Goal: Find specific page/section: Find specific page/section

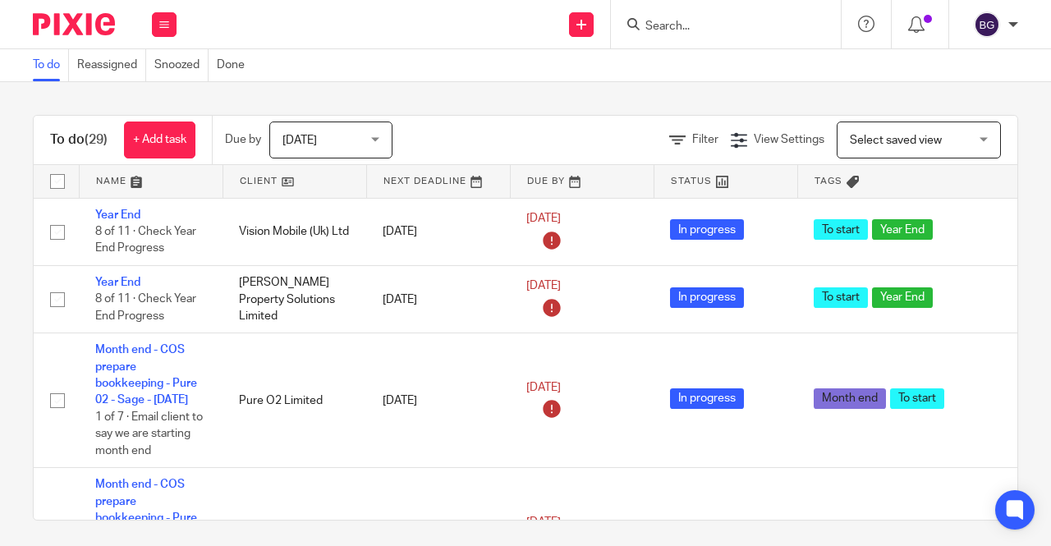
click at [683, 25] on input "Search" at bounding box center [718, 27] width 148 height 15
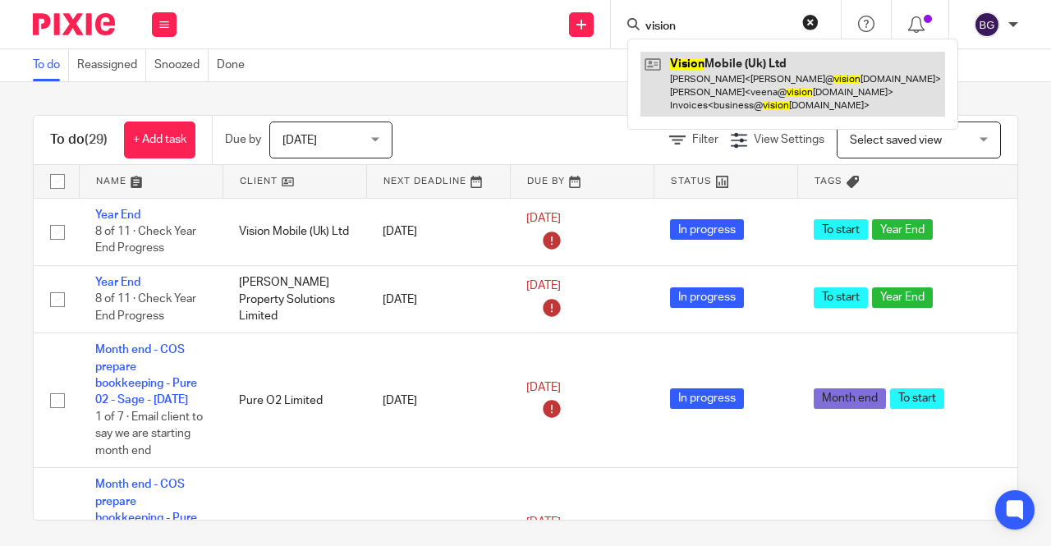
type input "vision"
click at [725, 101] on link at bounding box center [793, 84] width 305 height 65
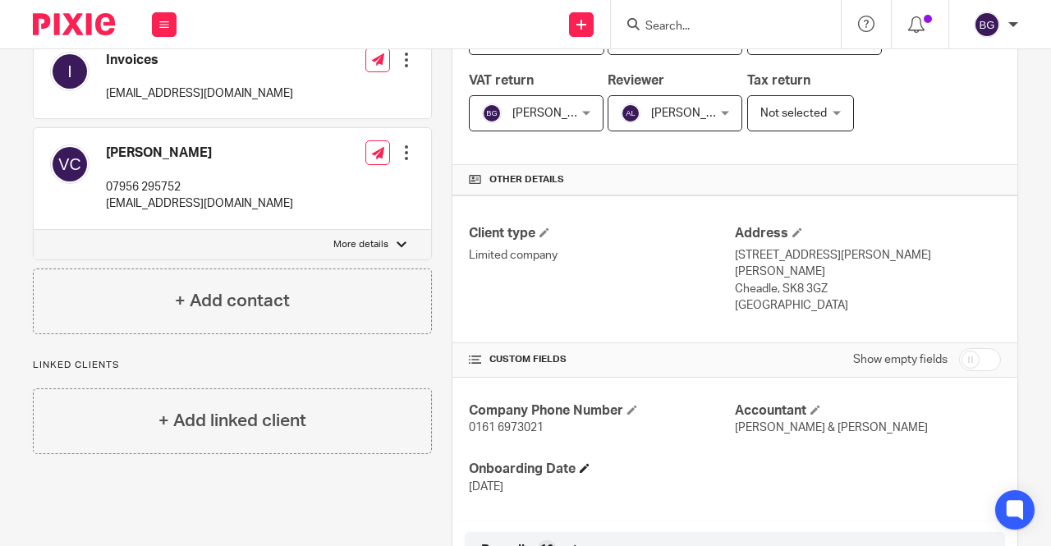
scroll to position [493, 0]
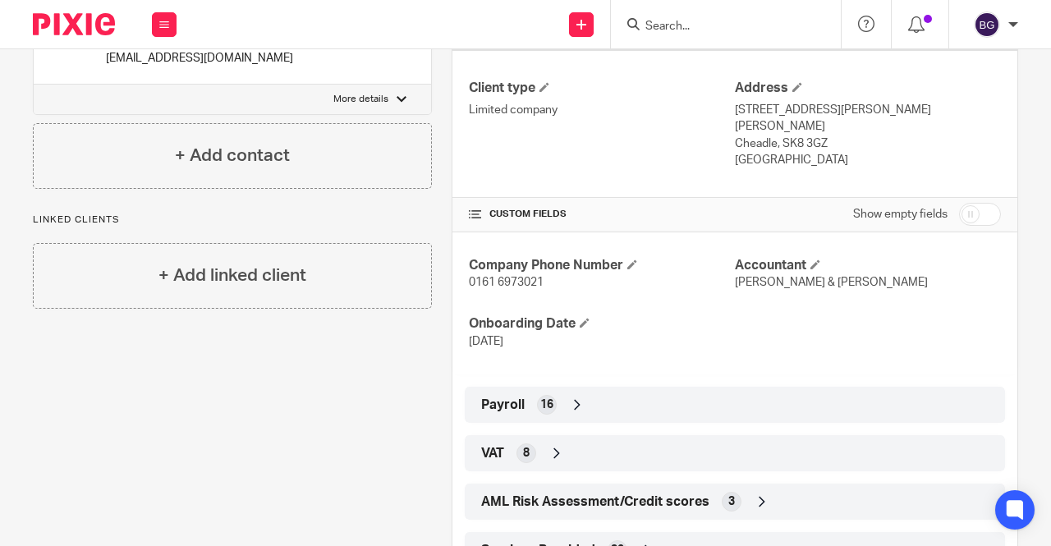
click at [534, 439] on div "VAT 8" at bounding box center [735, 453] width 516 height 28
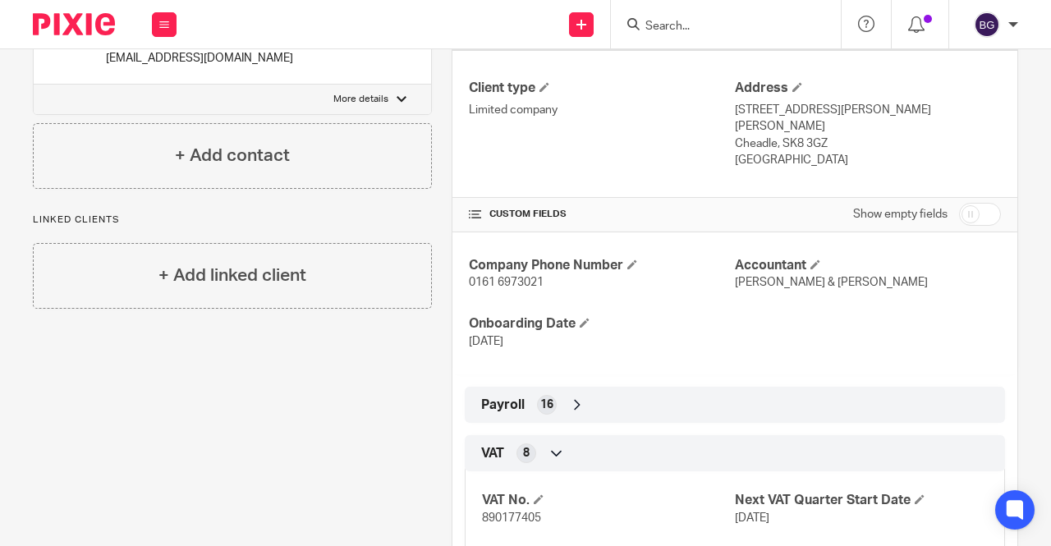
scroll to position [739, 0]
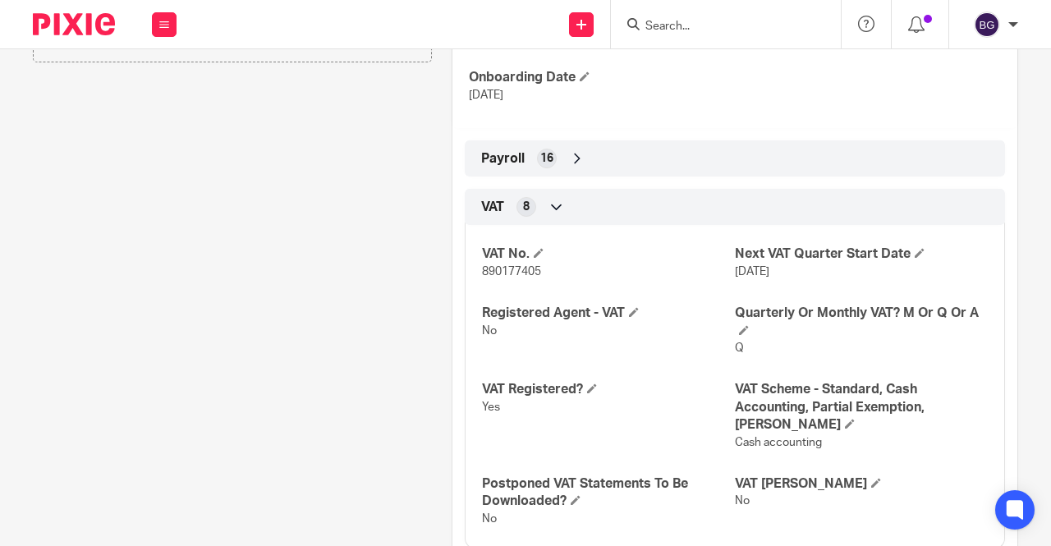
click at [516, 266] on span "890177405" at bounding box center [511, 272] width 59 height 12
copy span "890177405"
click at [554, 199] on icon at bounding box center [557, 207] width 16 height 16
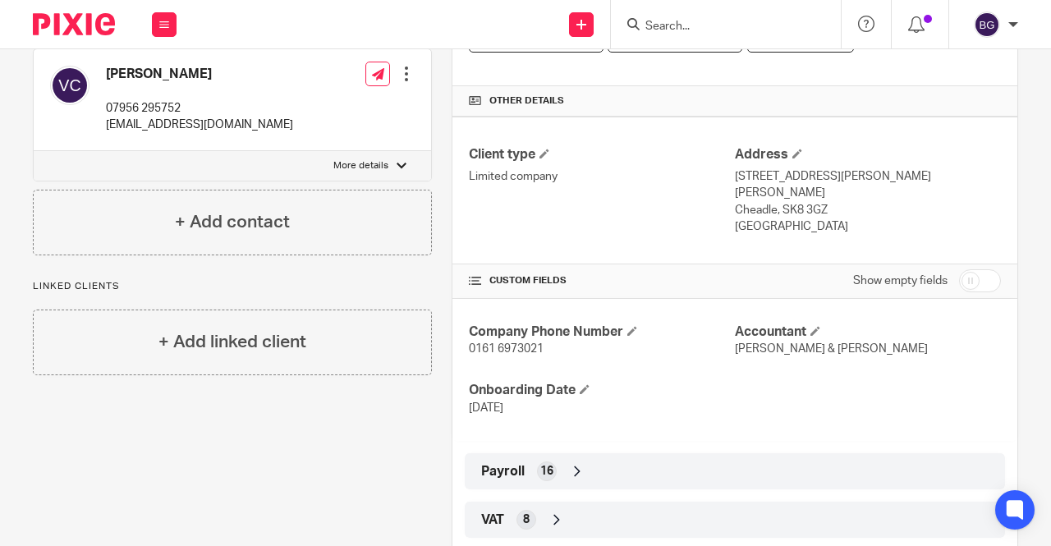
scroll to position [242, 0]
